Goal: Navigation & Orientation: Find specific page/section

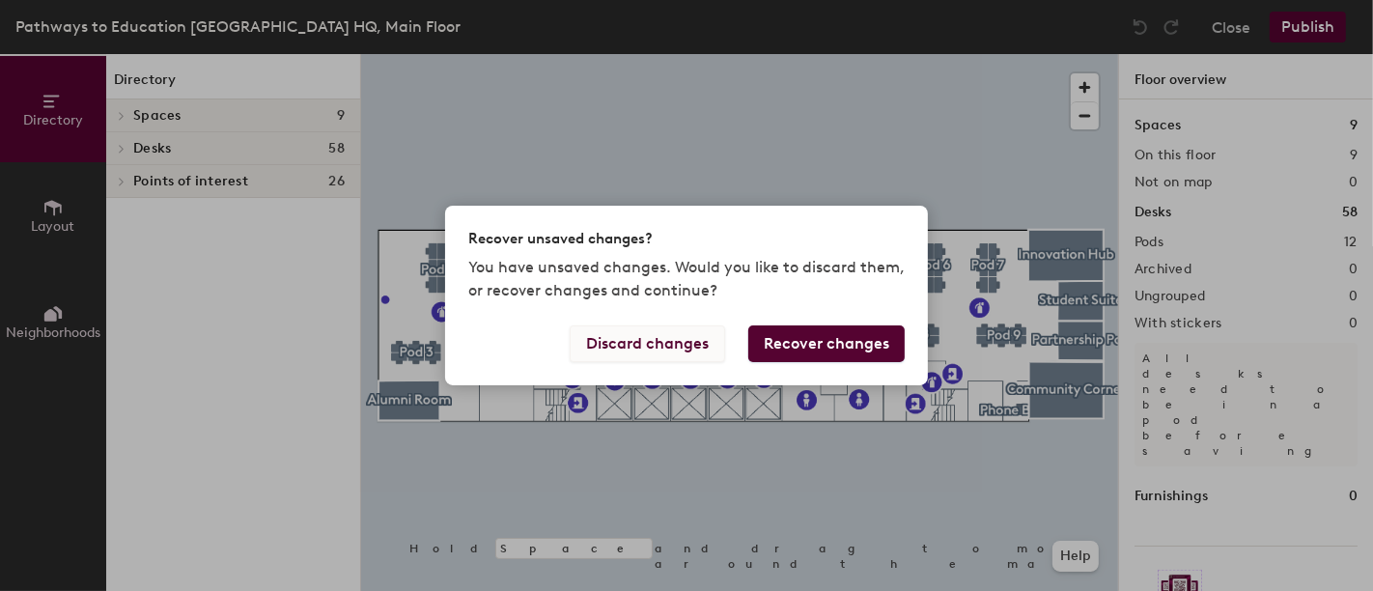
click at [655, 351] on button "Discard changes" at bounding box center [647, 343] width 155 height 37
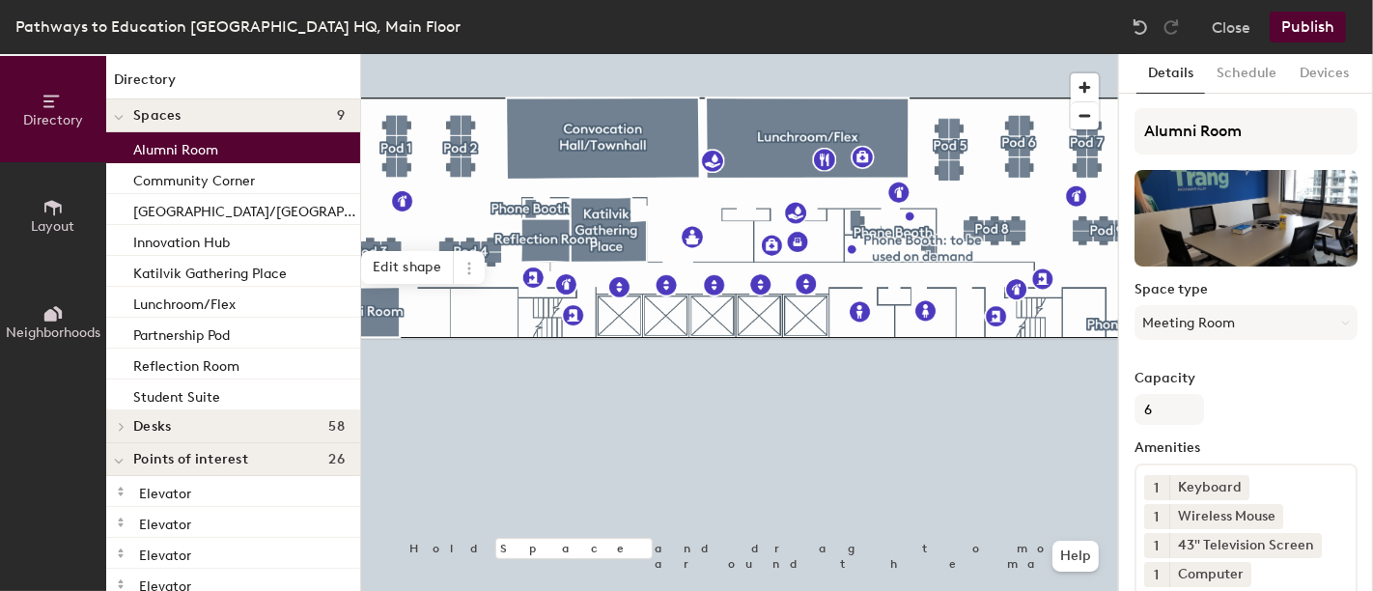
click at [217, 147] on p "Alumni Room" at bounding box center [175, 147] width 85 height 22
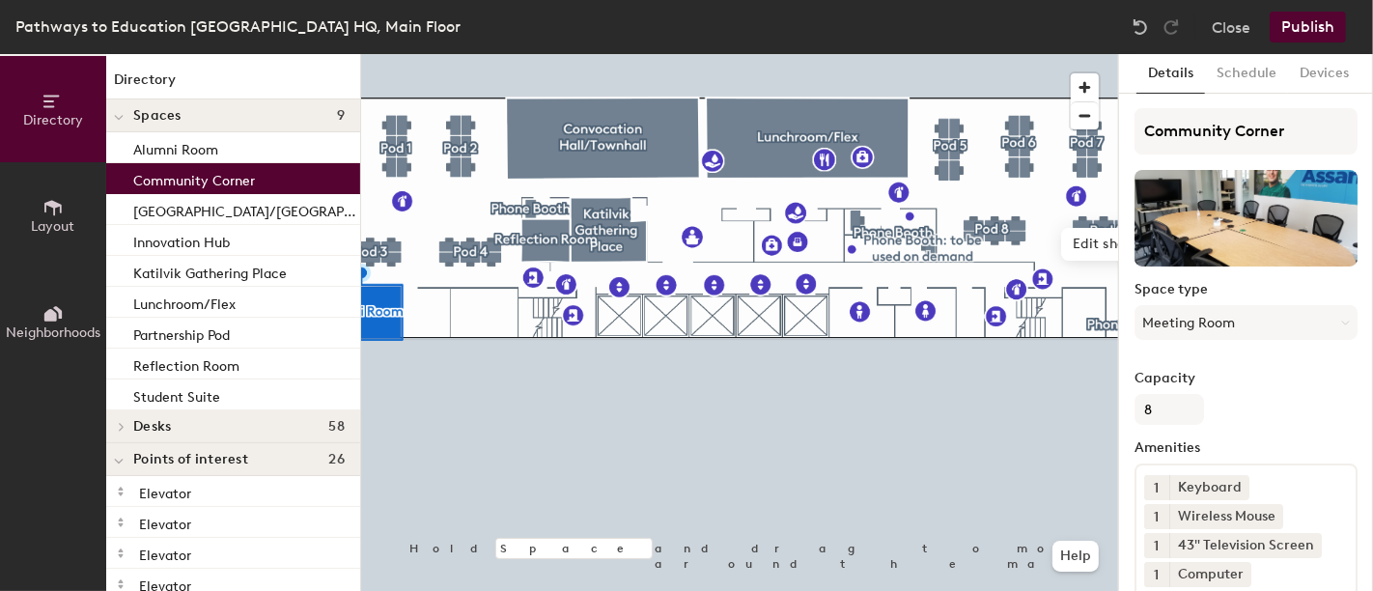
click at [208, 183] on p "Community Corner" at bounding box center [194, 178] width 122 height 22
click at [205, 241] on p "Innovation Hub" at bounding box center [181, 240] width 97 height 22
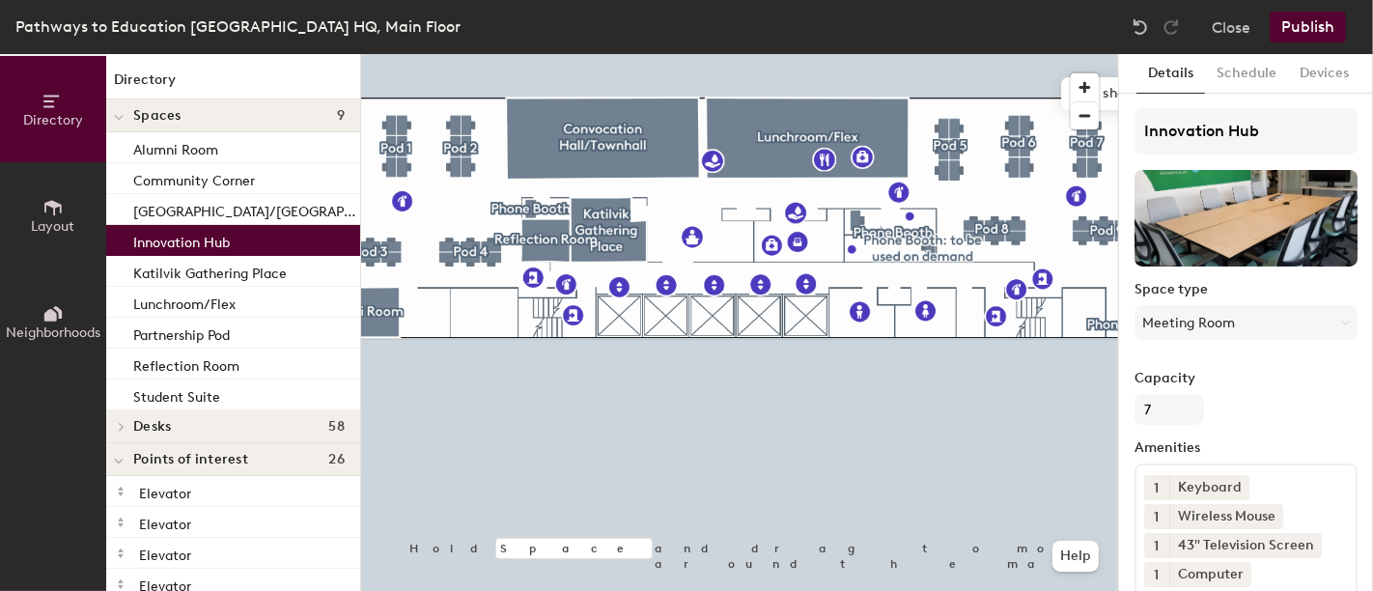
click at [55, 200] on icon at bounding box center [52, 207] width 21 height 21
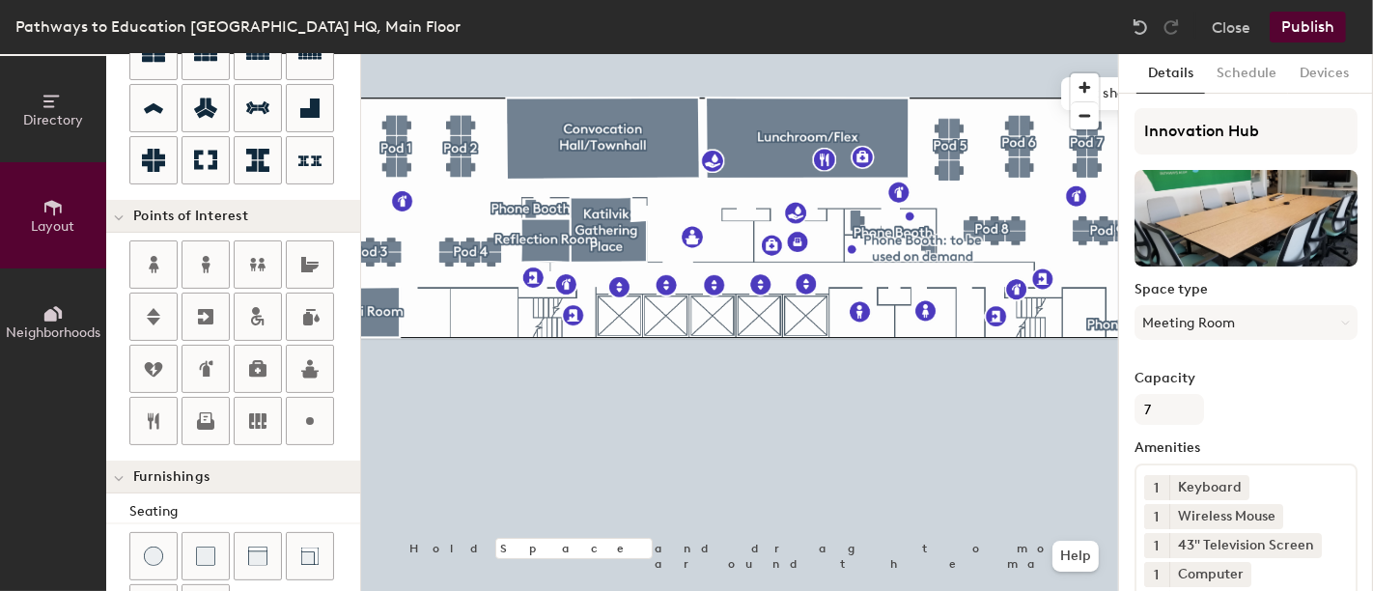
scroll to position [271, 0]
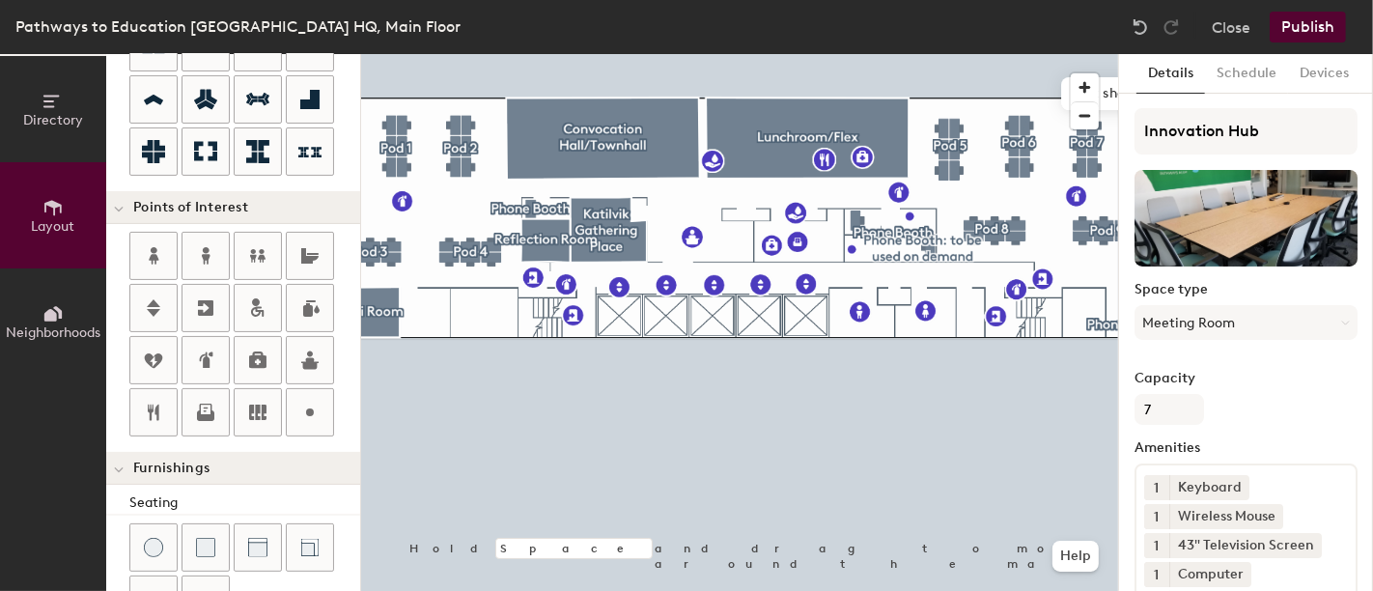
click at [70, 297] on button "Neighborhoods" at bounding box center [53, 321] width 106 height 106
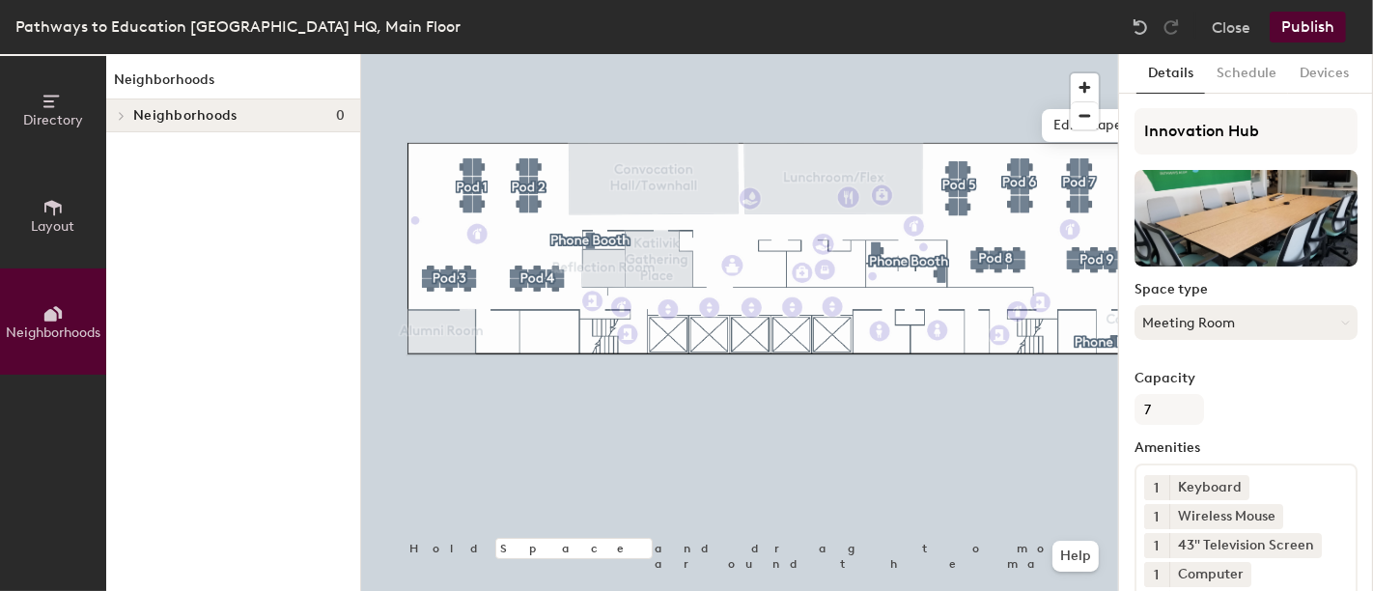
scroll to position [119, 0]
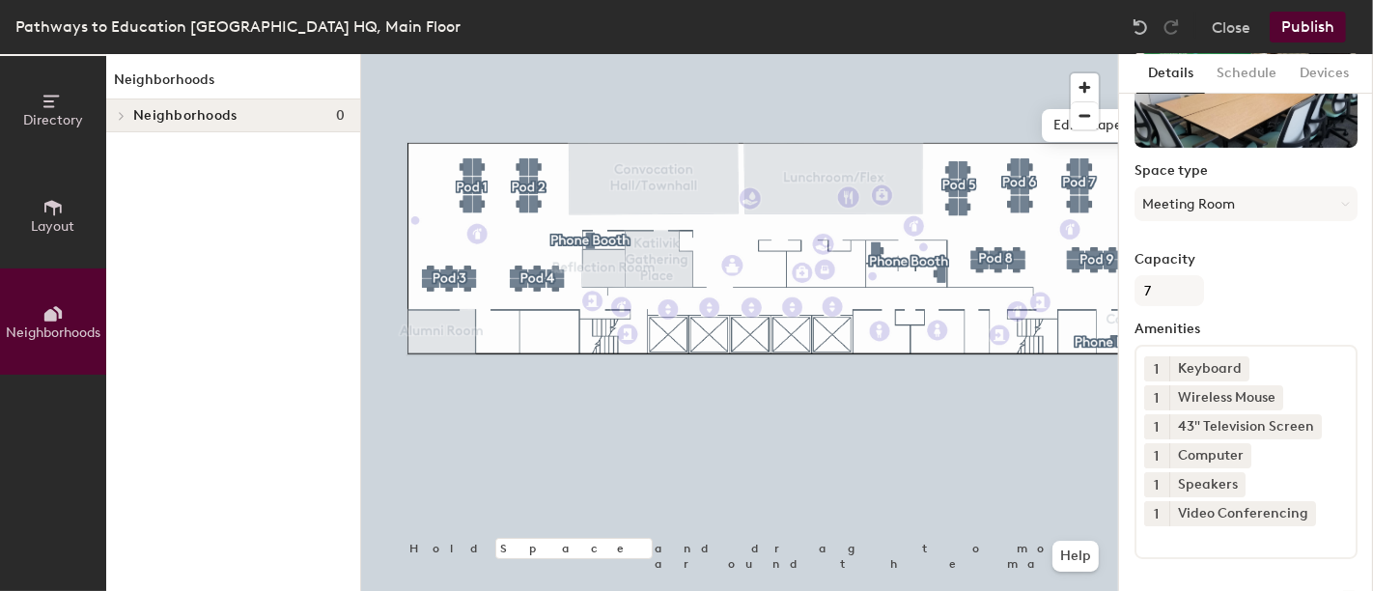
click at [77, 98] on button "Directory" at bounding box center [53, 109] width 106 height 106
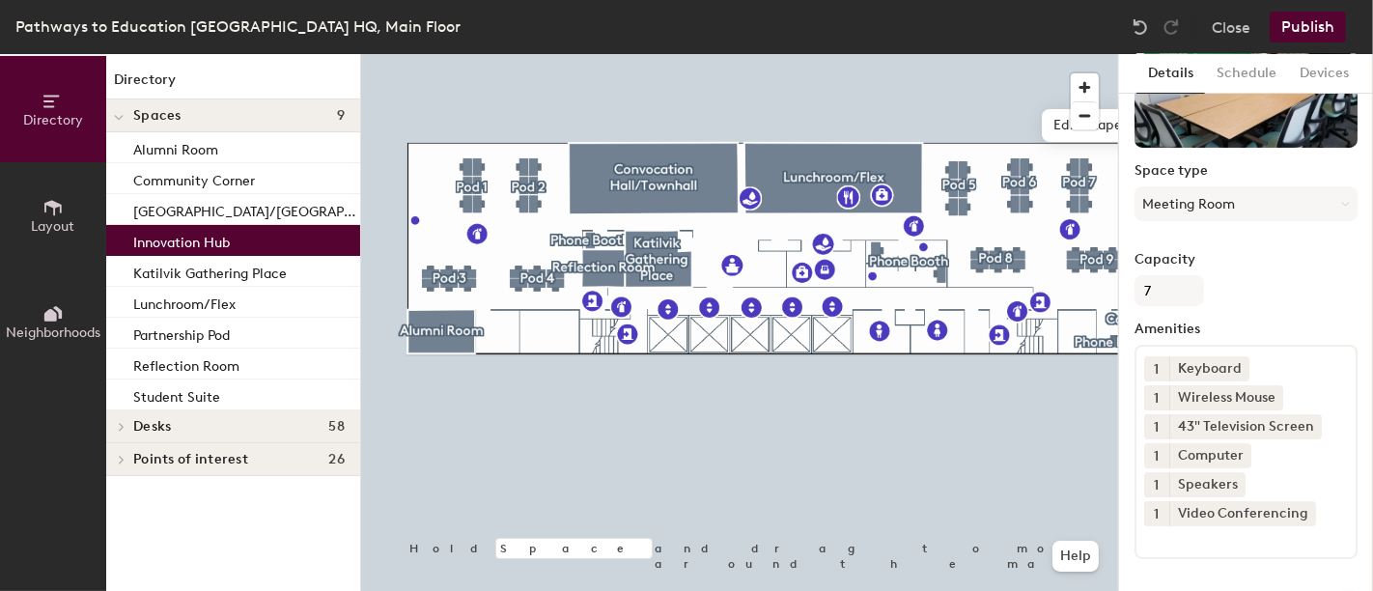
click at [137, 426] on span "Desks" at bounding box center [152, 426] width 38 height 15
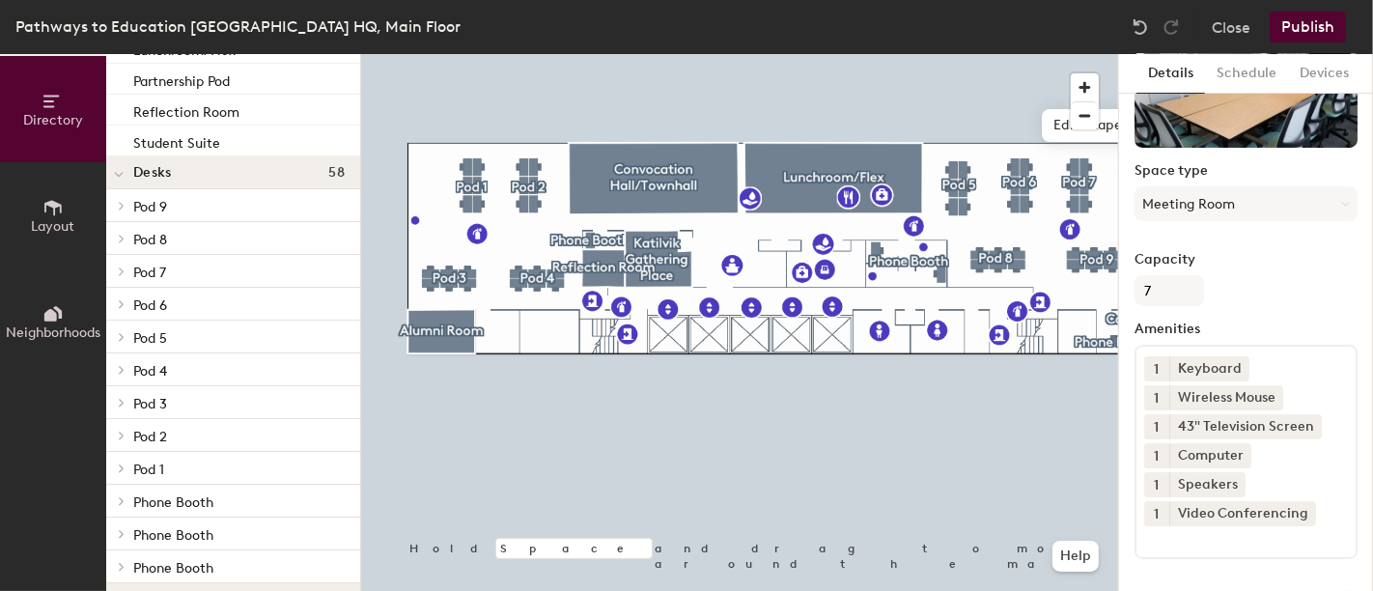
scroll to position [253, 0]
click at [125, 215] on div at bounding box center [118, 206] width 25 height 32
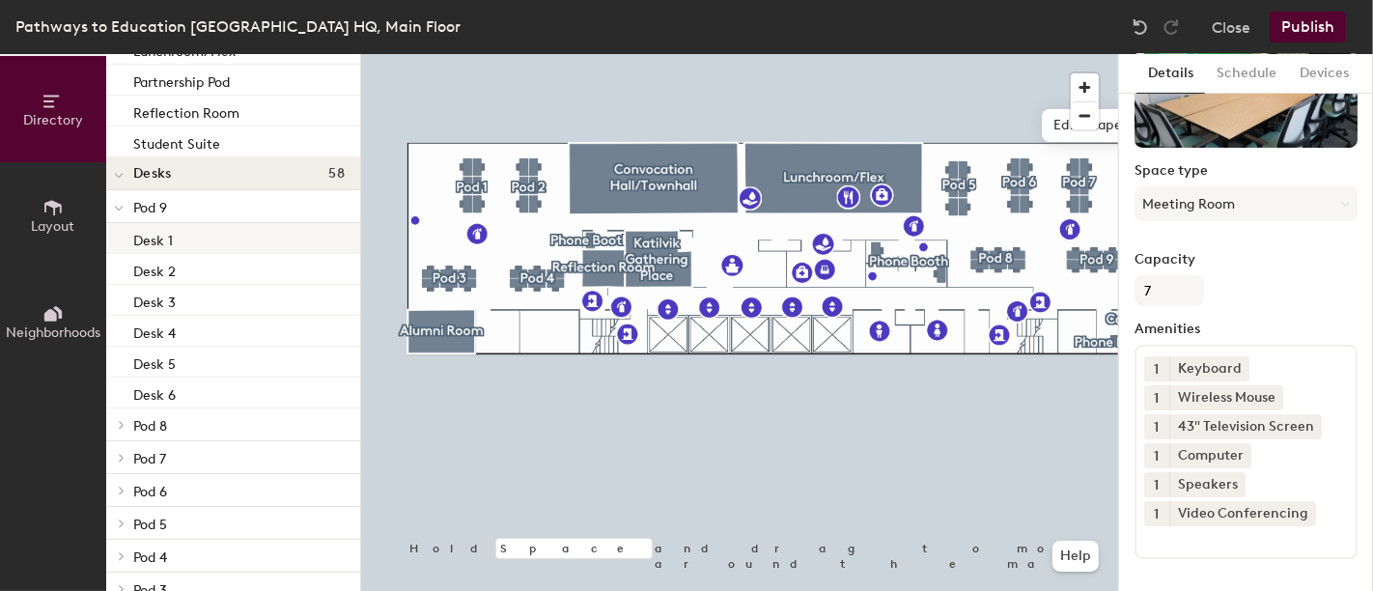
click at [152, 244] on p "Desk 1" at bounding box center [153, 238] width 40 height 22
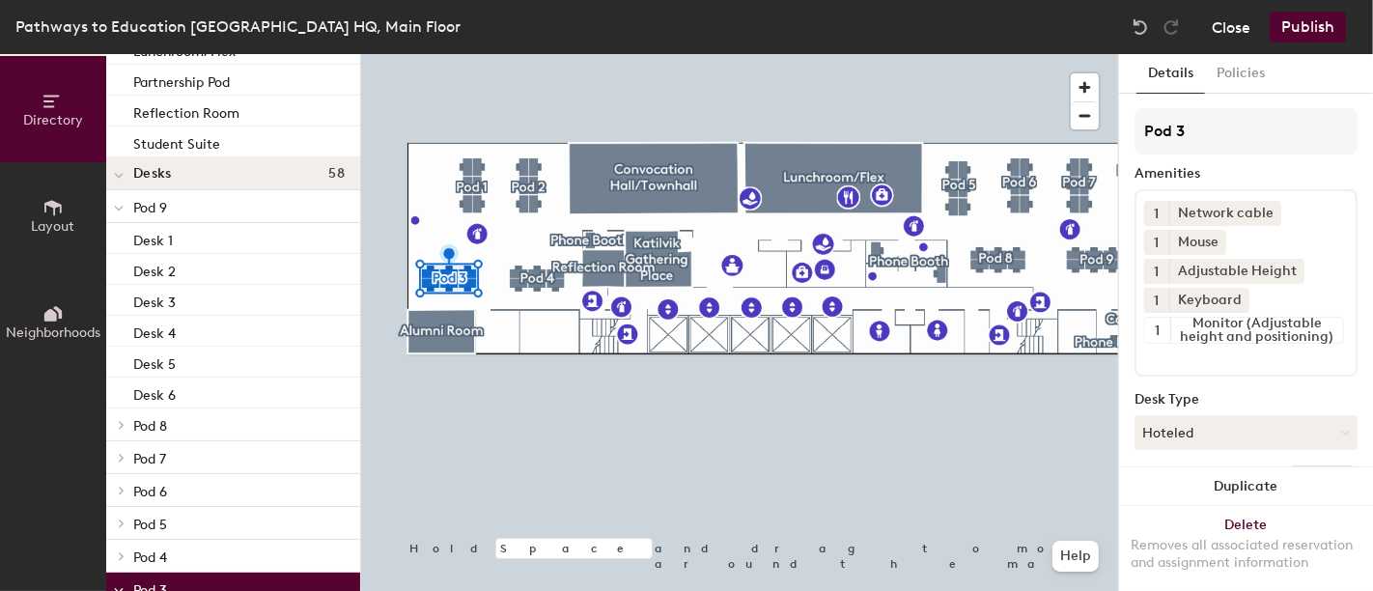
click at [1240, 17] on button "Close" at bounding box center [1231, 27] width 39 height 31
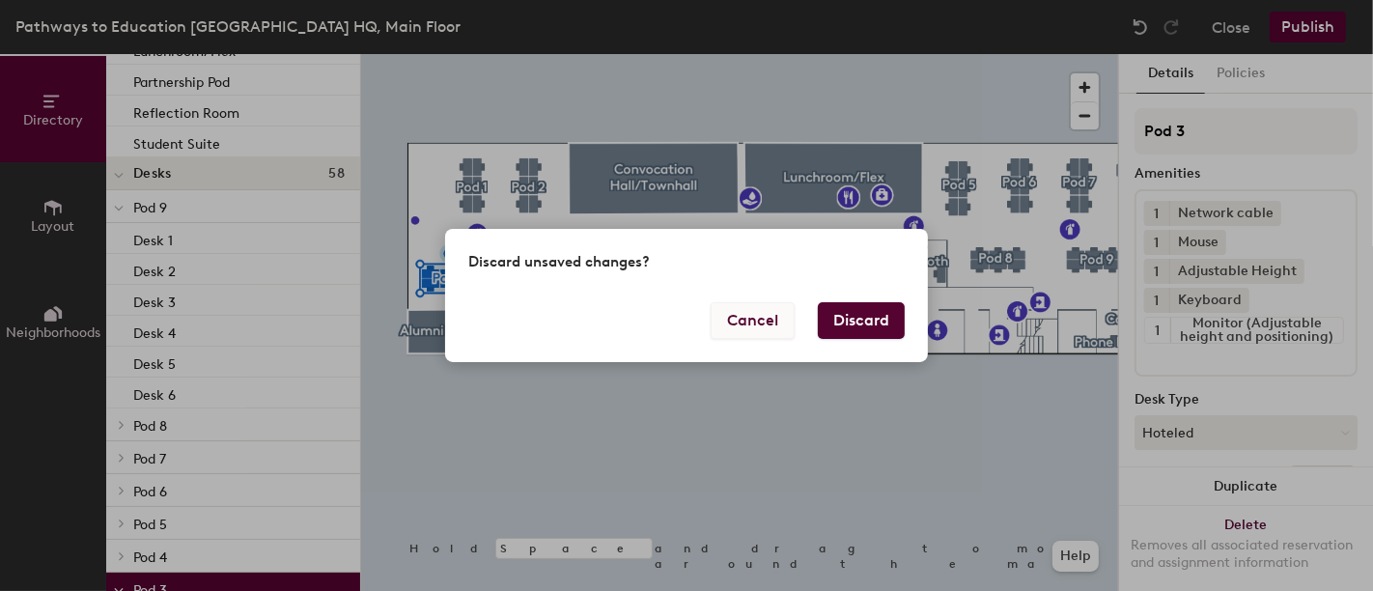
click at [780, 313] on button "Cancel" at bounding box center [753, 320] width 84 height 37
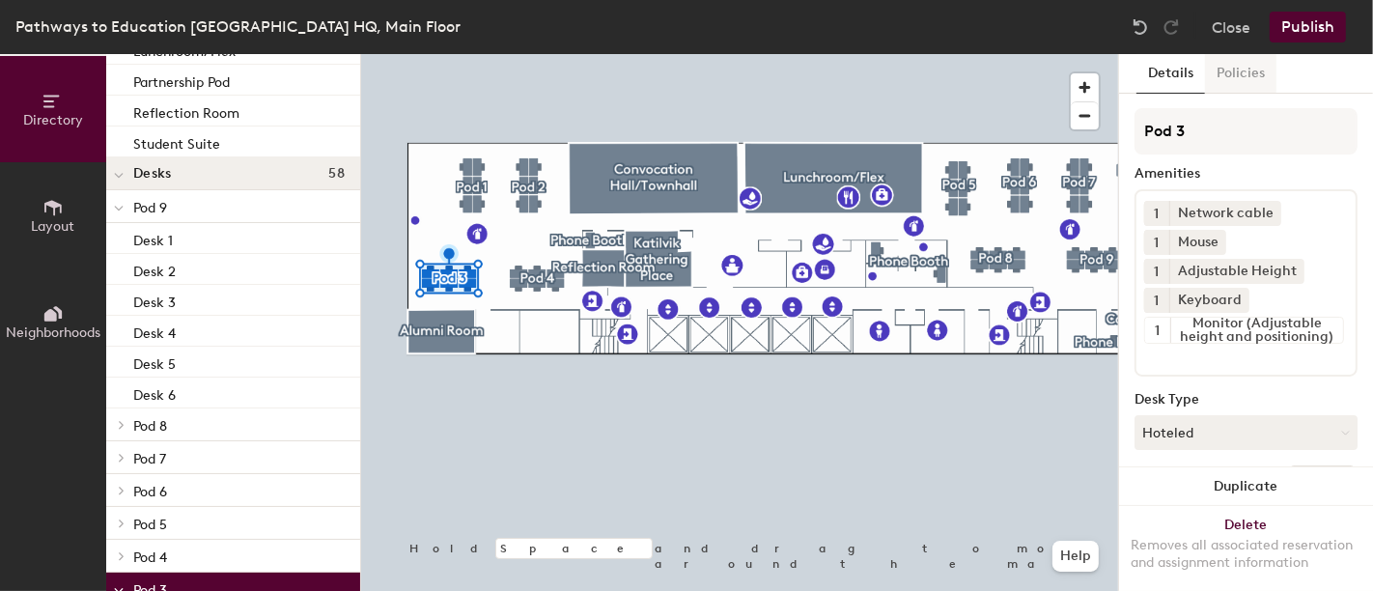
click at [1223, 81] on button "Policies" at bounding box center [1240, 74] width 71 height 40
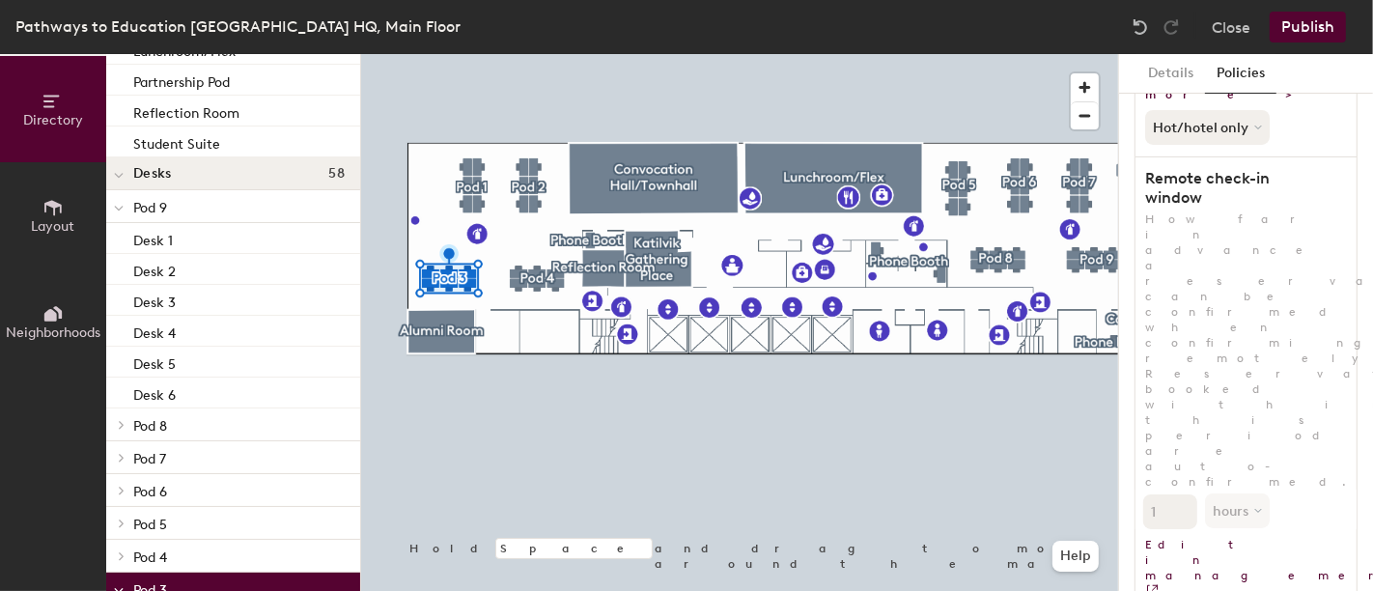
scroll to position [252, 0]
click at [1234, 28] on button "Close" at bounding box center [1231, 27] width 39 height 31
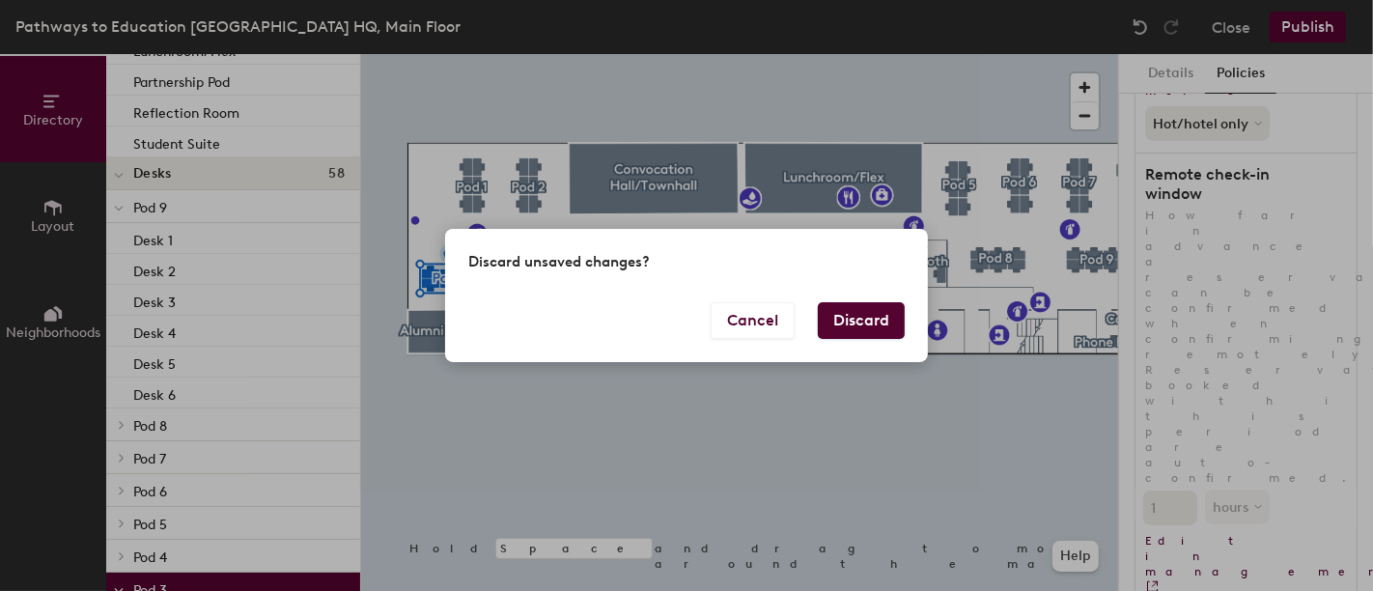
click at [866, 315] on button "Discard" at bounding box center [861, 320] width 87 height 37
